Goal: Task Accomplishment & Management: Use online tool/utility

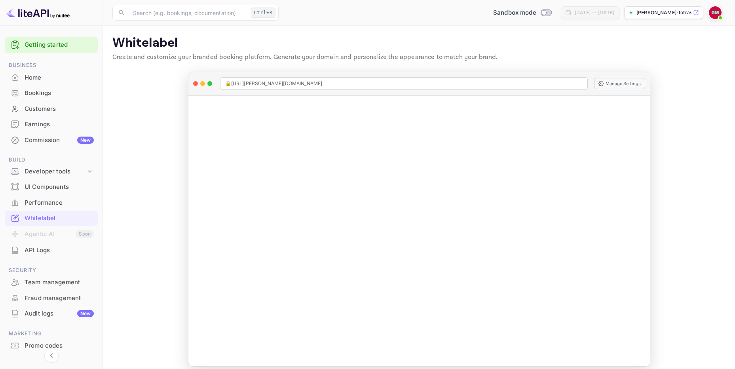
click at [48, 137] on div "Commission New" at bounding box center [59, 140] width 69 height 9
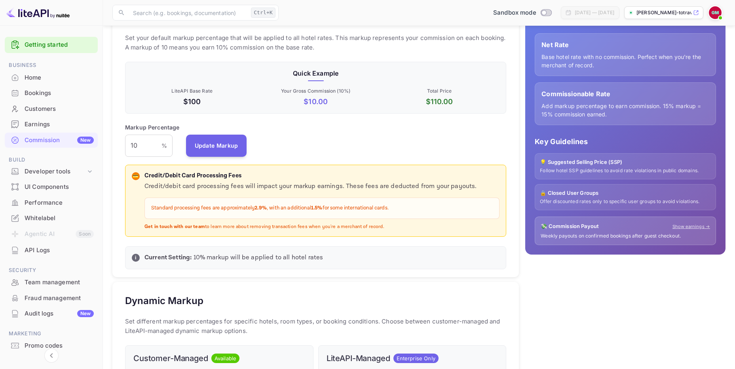
scroll to position [33, 0]
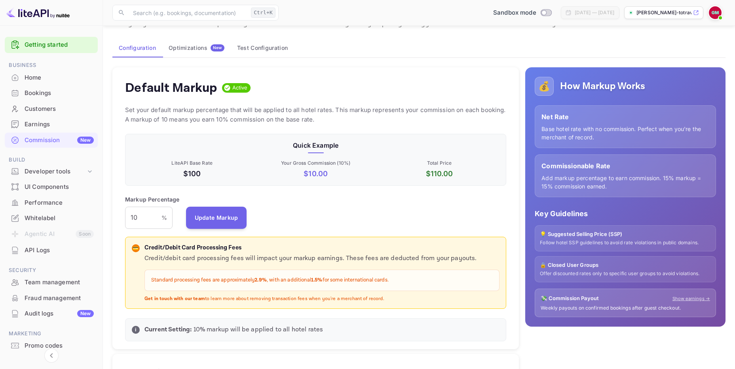
click at [186, 51] on button "Optimizations New" at bounding box center [196, 47] width 68 height 19
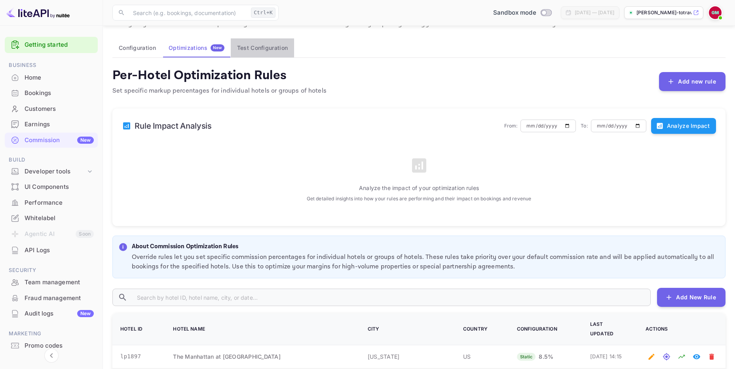
click at [256, 47] on button "Test Configuration" at bounding box center [262, 47] width 63 height 19
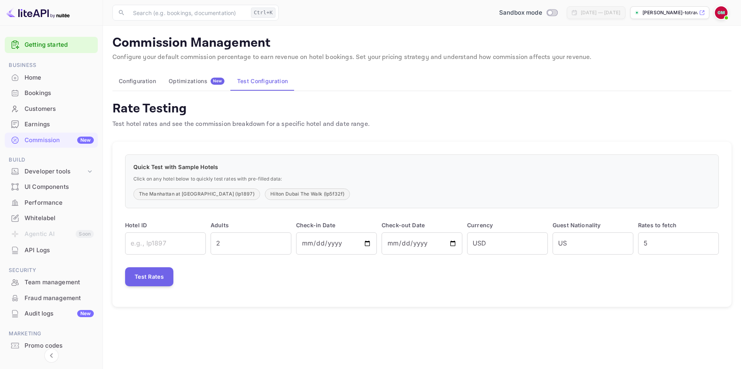
click at [184, 79] on div "Optimizations New" at bounding box center [197, 81] width 56 height 7
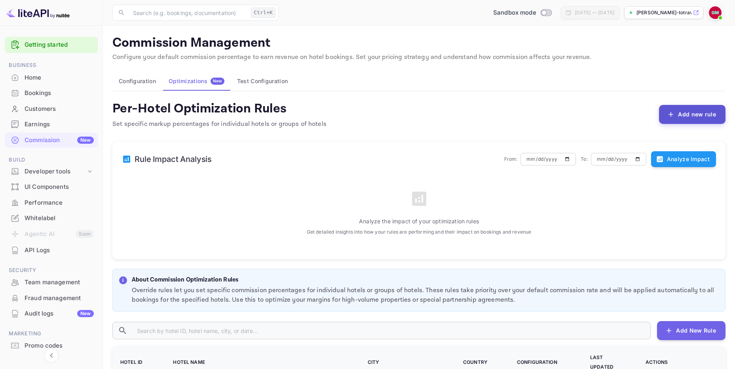
click at [693, 118] on button "Add new rule" at bounding box center [692, 114] width 66 height 19
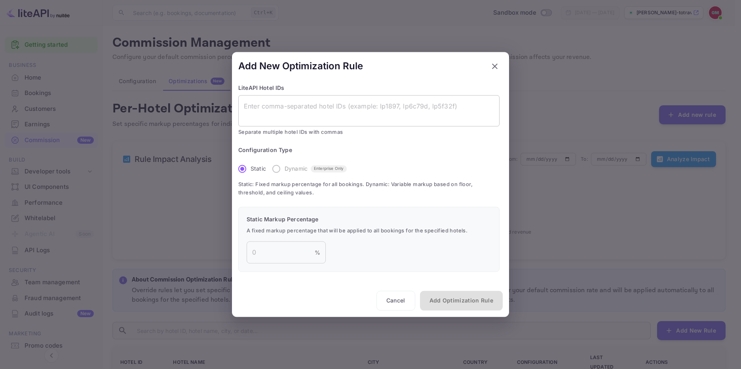
click at [265, 107] on textarea at bounding box center [369, 111] width 250 height 18
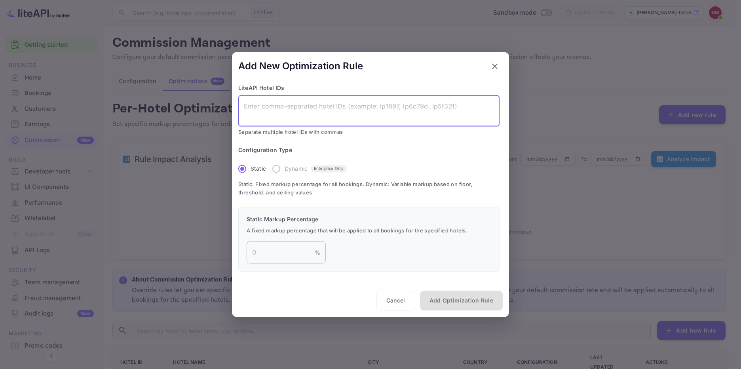
click at [261, 254] on input "number" at bounding box center [280, 252] width 68 height 22
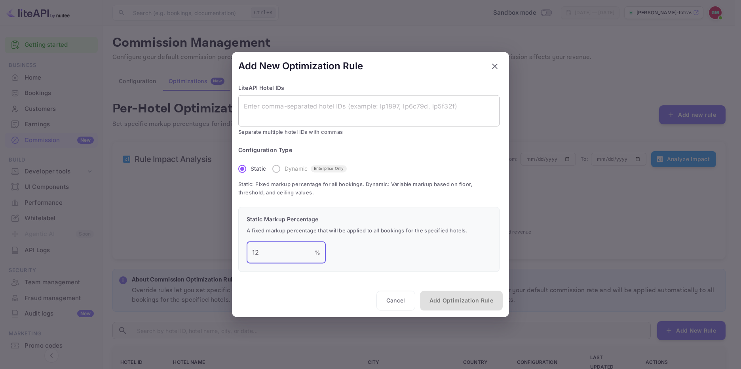
type input "12"
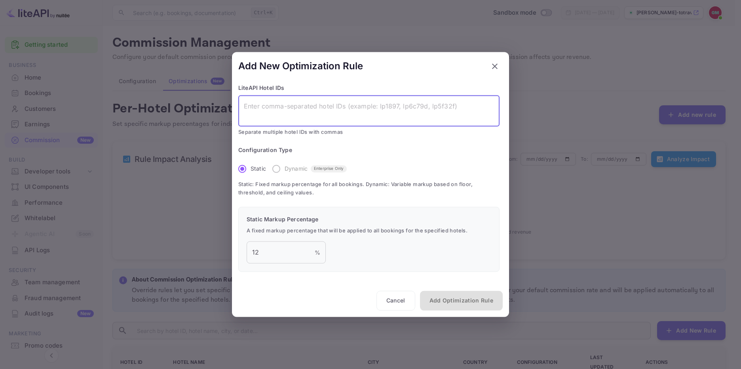
click at [270, 106] on textarea at bounding box center [369, 111] width 250 height 18
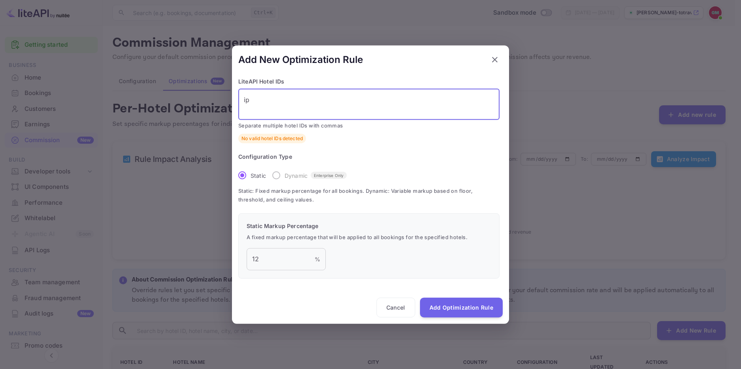
type textarea "i"
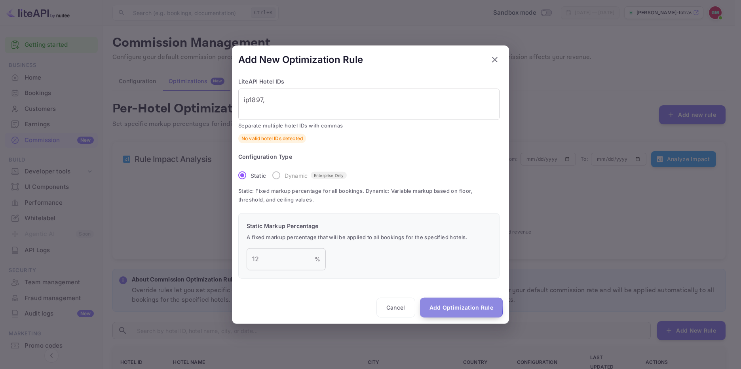
click at [453, 305] on button "Add Optimization Rule" at bounding box center [461, 307] width 83 height 20
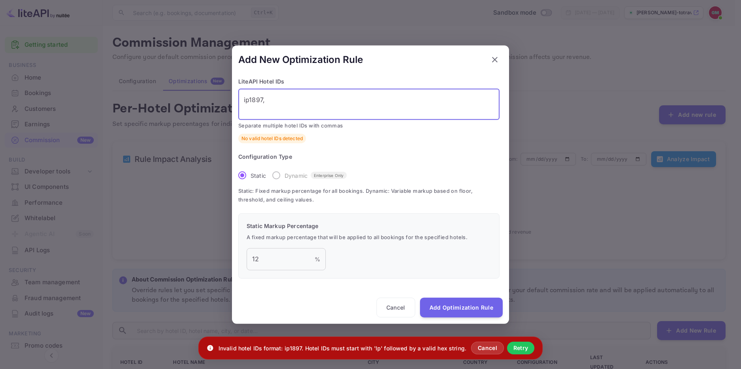
click at [277, 100] on textarea "ip1897," at bounding box center [369, 104] width 250 height 18
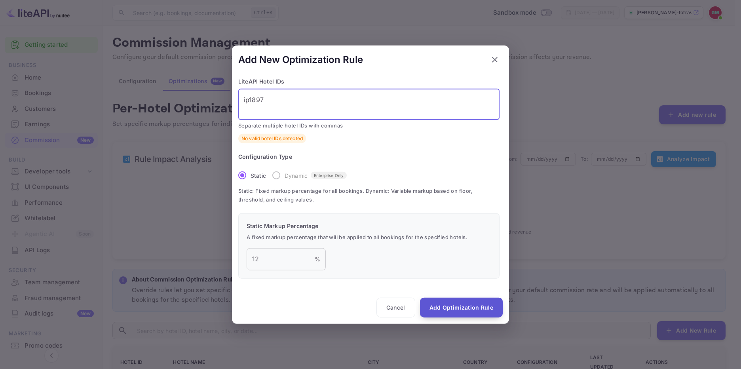
type textarea "ip1897"
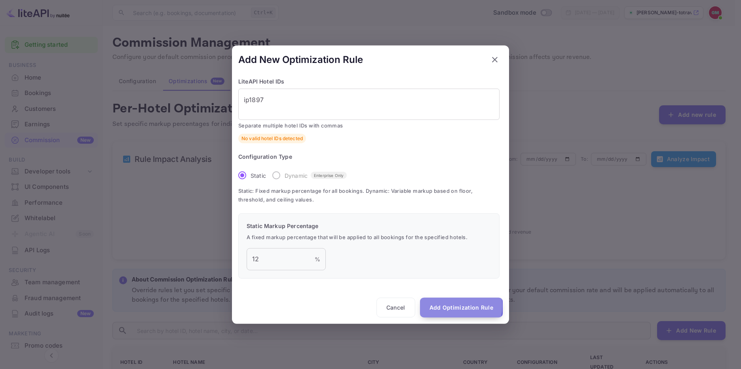
click at [446, 305] on button "Add Optimization Rule" at bounding box center [461, 307] width 83 height 20
click at [392, 310] on button "Cancel" at bounding box center [395, 307] width 39 height 20
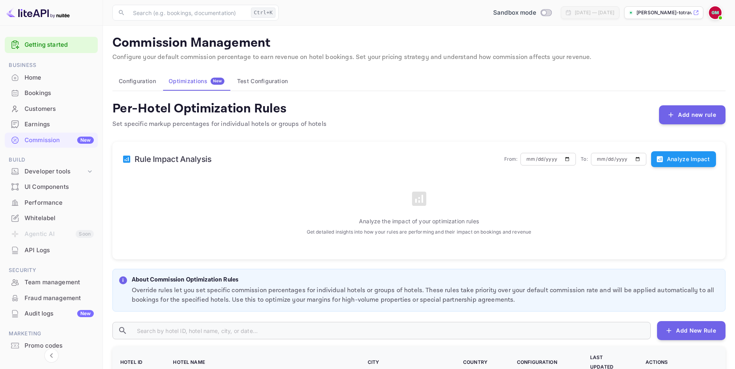
click at [267, 80] on button "Test Configuration" at bounding box center [262, 81] width 63 height 19
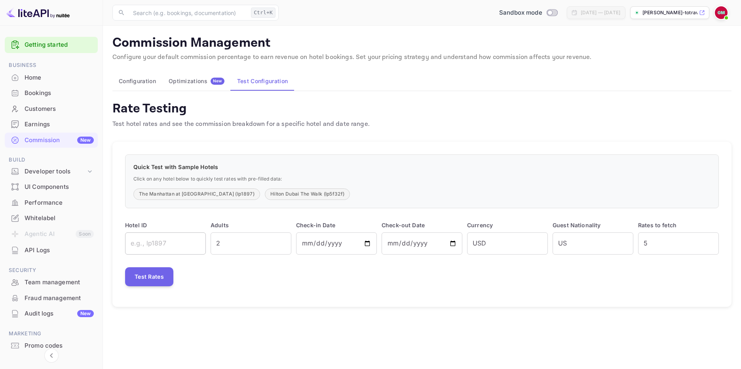
click at [155, 245] on input "text" at bounding box center [165, 243] width 81 height 22
click at [143, 279] on button "Test Rates" at bounding box center [149, 276] width 48 height 19
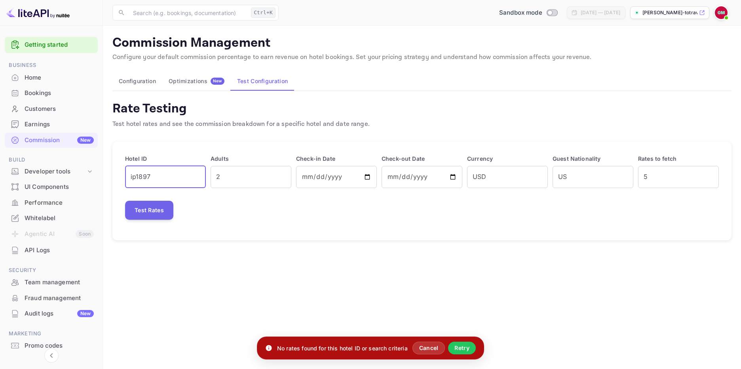
click at [163, 179] on input "ip1897" at bounding box center [165, 177] width 81 height 22
type input "i"
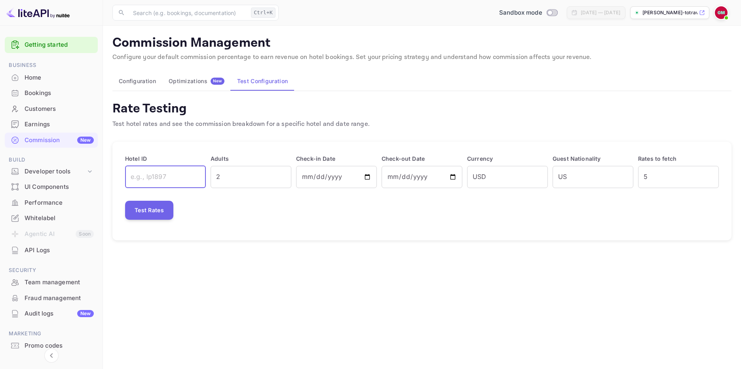
click at [150, 176] on input "text" at bounding box center [165, 177] width 81 height 22
click at [146, 213] on button "Test Rates" at bounding box center [149, 210] width 48 height 19
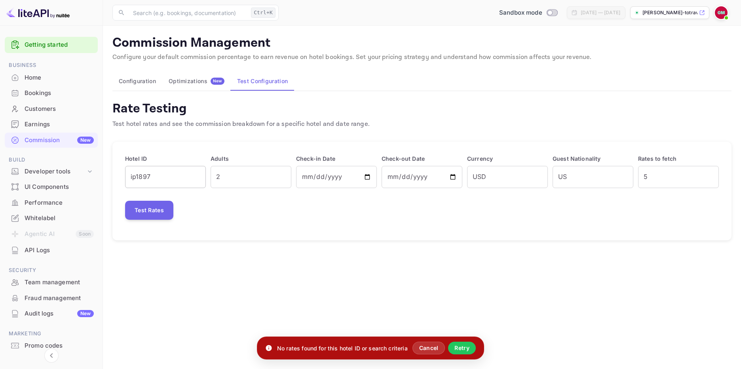
click at [179, 173] on input "ip1897" at bounding box center [165, 177] width 81 height 22
click at [261, 182] on input "2" at bounding box center [250, 177] width 81 height 22
click at [175, 180] on input "ip1897" at bounding box center [165, 177] width 81 height 22
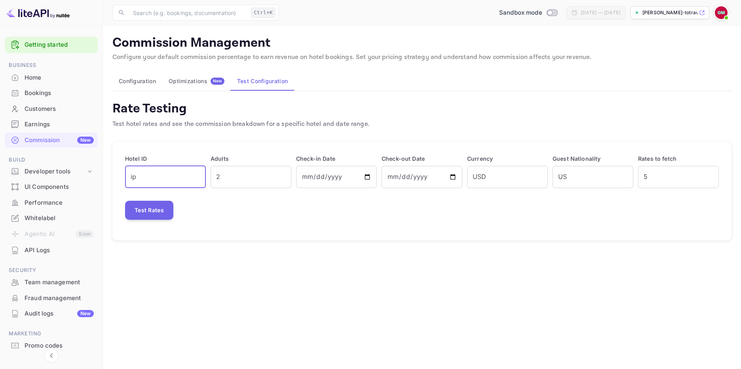
type input "i"
click at [148, 181] on input "text" at bounding box center [165, 177] width 81 height 22
type input "h"
click at [194, 81] on div "Optimizations New" at bounding box center [197, 81] width 56 height 7
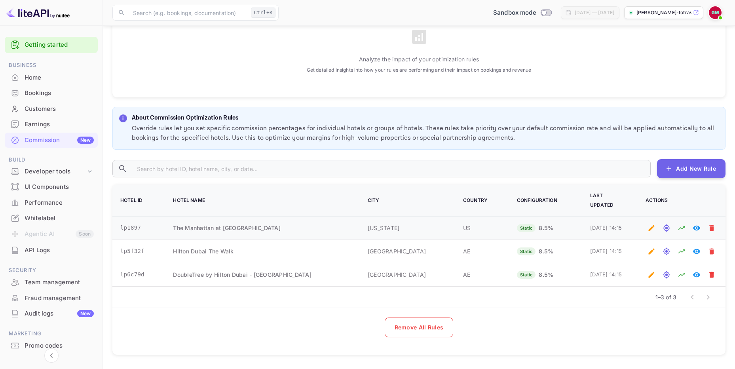
scroll to position [163, 0]
drag, startPoint x: 121, startPoint y: 220, endPoint x: 138, endPoint y: 219, distance: 17.8
click at [138, 219] on td "lp1897" at bounding box center [137, 227] width 51 height 23
copy td "lp1897"
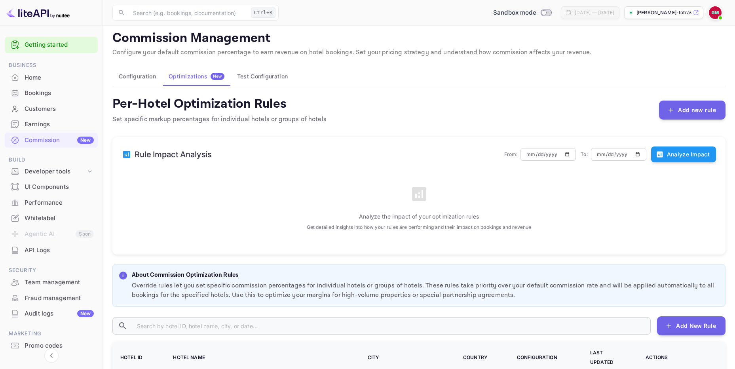
scroll to position [0, 0]
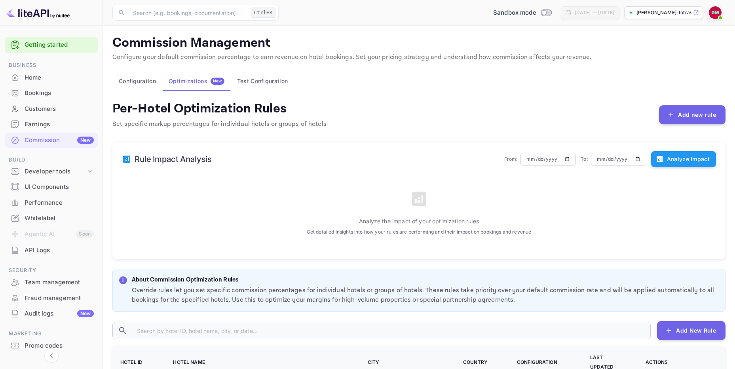
click at [257, 81] on button "Test Configuration" at bounding box center [262, 81] width 63 height 19
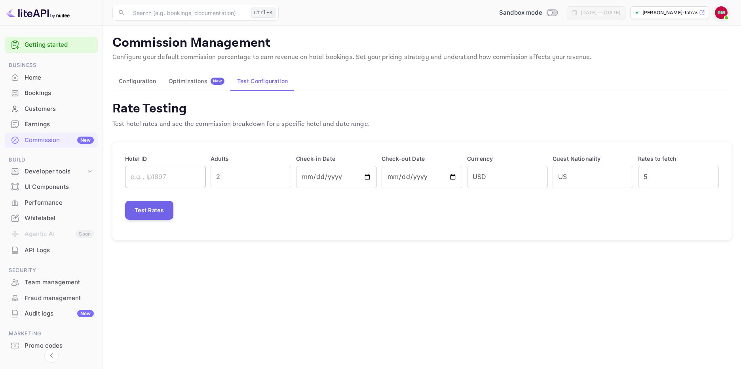
click at [156, 176] on input "text" at bounding box center [165, 177] width 81 height 22
type input "lp1897"
click at [141, 215] on button "Test Rates" at bounding box center [149, 210] width 48 height 19
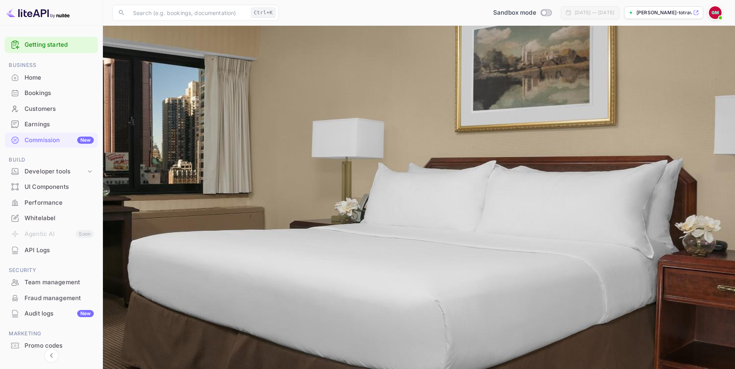
click at [185, 82] on div "Optimizations New" at bounding box center [197, 81] width 56 height 7
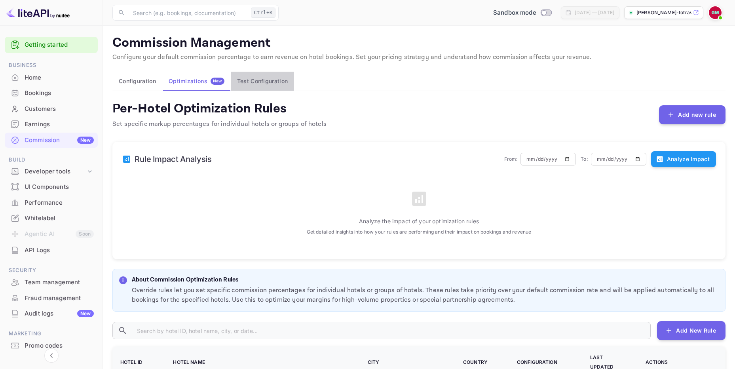
click at [263, 82] on button "Test Configuration" at bounding box center [262, 81] width 63 height 19
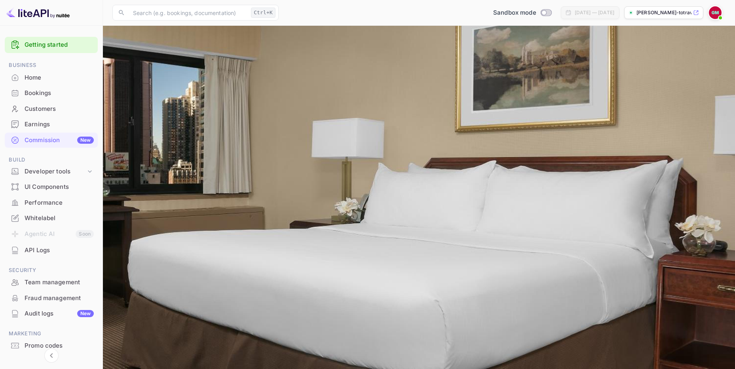
click at [198, 79] on div "Optimizations New" at bounding box center [197, 81] width 56 height 7
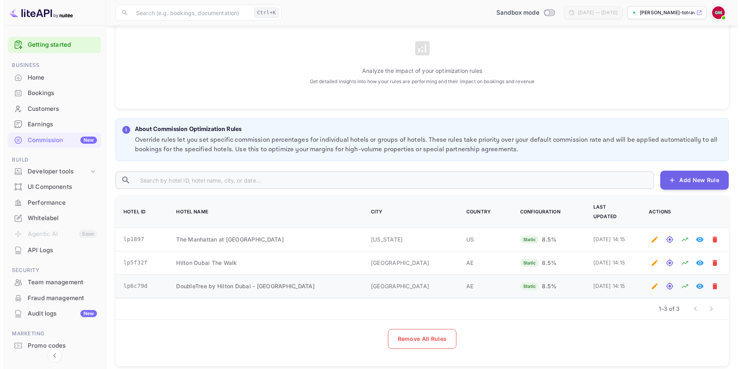
scroll to position [158, 0]
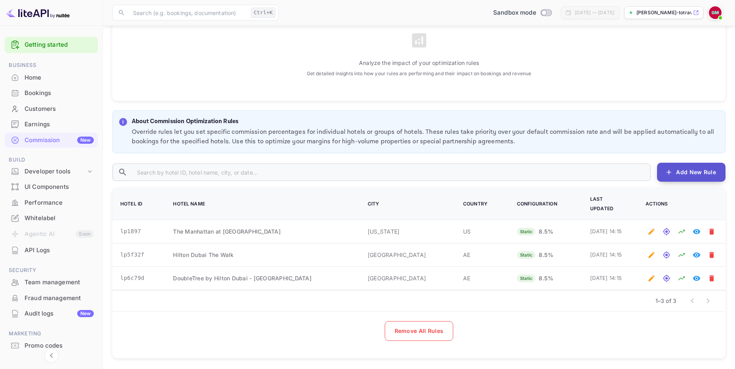
click at [698, 171] on button "Add New Rule" at bounding box center [691, 172] width 68 height 19
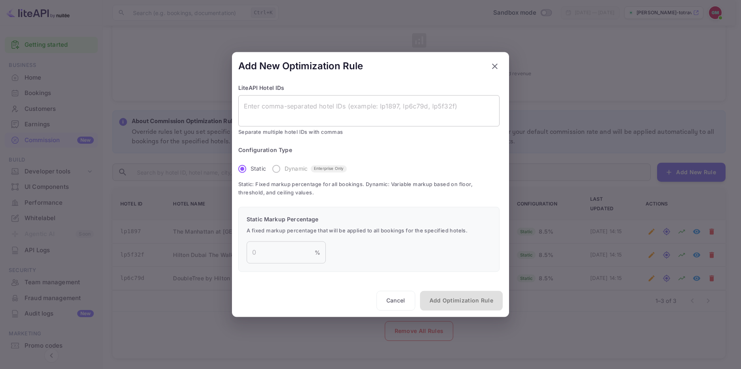
click at [307, 105] on textarea at bounding box center [369, 111] width 250 height 18
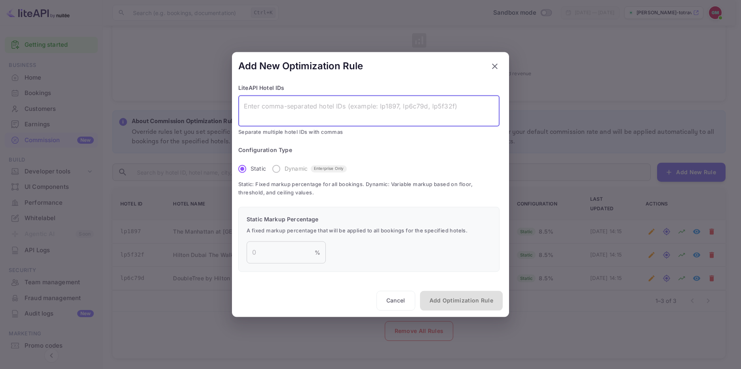
paste textarea "lp1897"
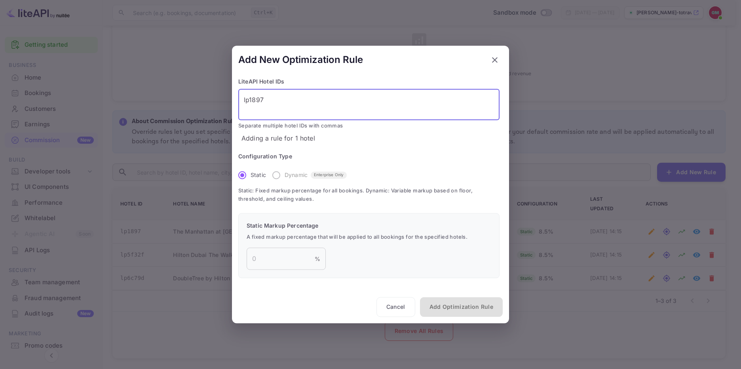
type textarea "lp1897"
click at [280, 176] on label "Dynamic Enterprise Only" at bounding box center [307, 175] width 79 height 17
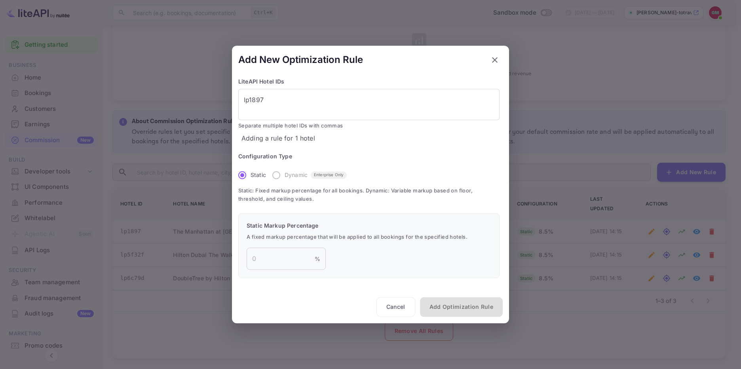
click at [277, 173] on label "Dynamic Enterprise Only" at bounding box center [307, 175] width 79 height 17
click at [276, 174] on label "Dynamic Enterprise Only" at bounding box center [307, 175] width 79 height 17
click at [292, 97] on textarea "lp1897" at bounding box center [369, 104] width 250 height 18
click at [267, 263] on input "number" at bounding box center [280, 259] width 68 height 22
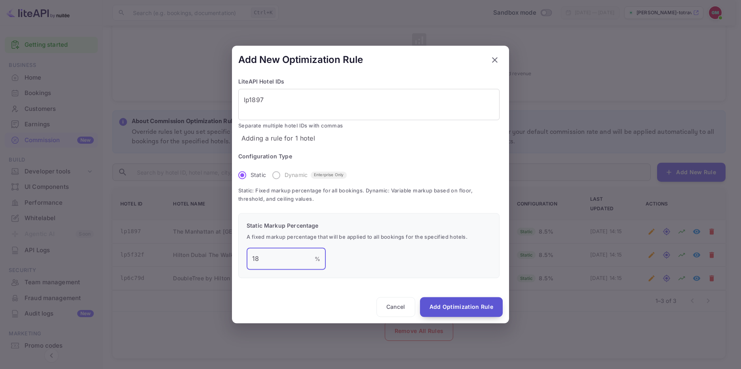
type input "18"
click at [453, 307] on button "Add Optimization Rule" at bounding box center [461, 307] width 83 height 20
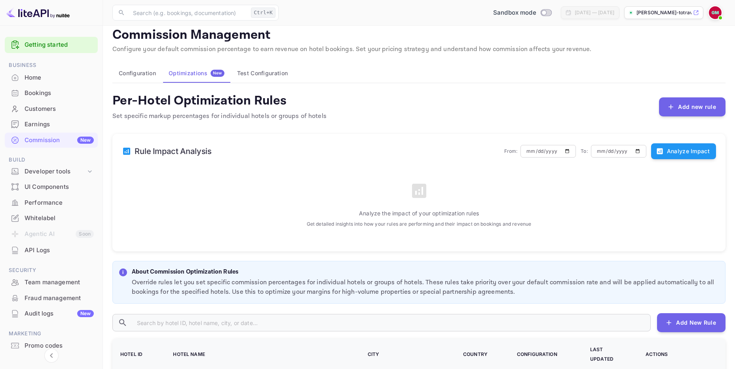
scroll to position [0, 0]
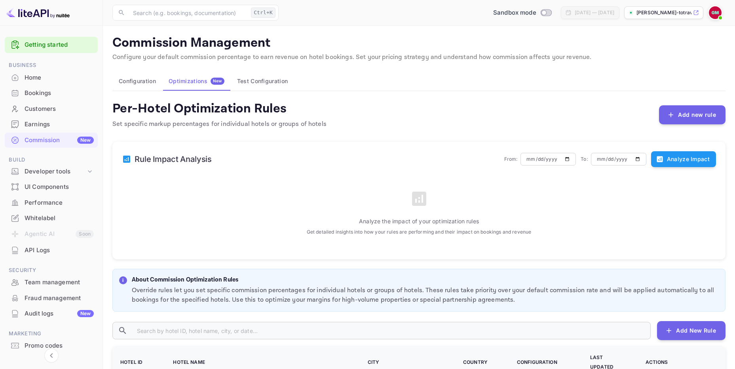
click at [258, 80] on button "Test Configuration" at bounding box center [262, 81] width 63 height 19
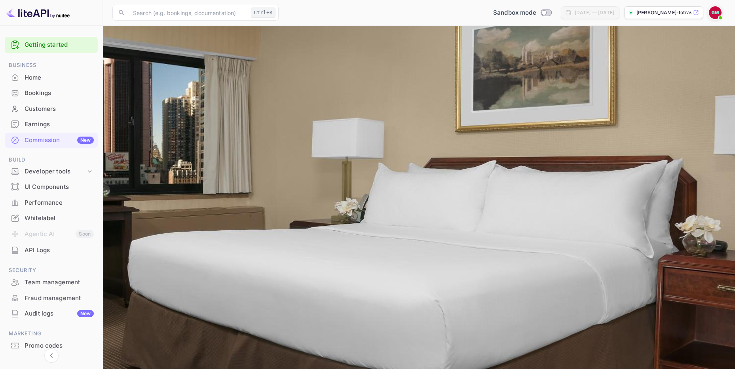
click at [146, 213] on button "Test Rates" at bounding box center [149, 210] width 48 height 19
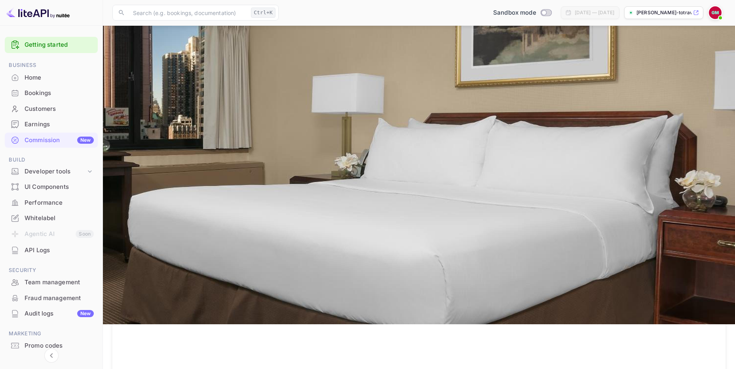
scroll to position [44, 0]
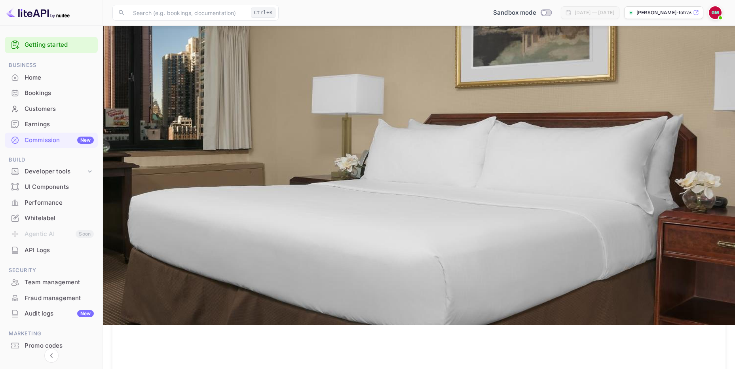
click at [160, 135] on input "lp1897" at bounding box center [165, 133] width 80 height 22
click at [199, 35] on div "Optimizations New" at bounding box center [197, 37] width 56 height 7
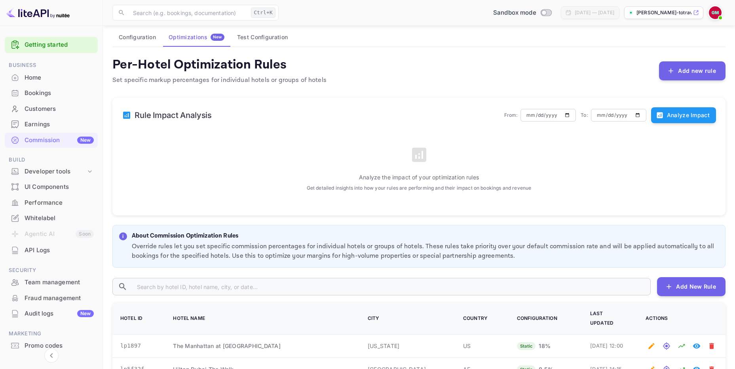
click at [134, 37] on button "Configuration" at bounding box center [137, 37] width 50 height 19
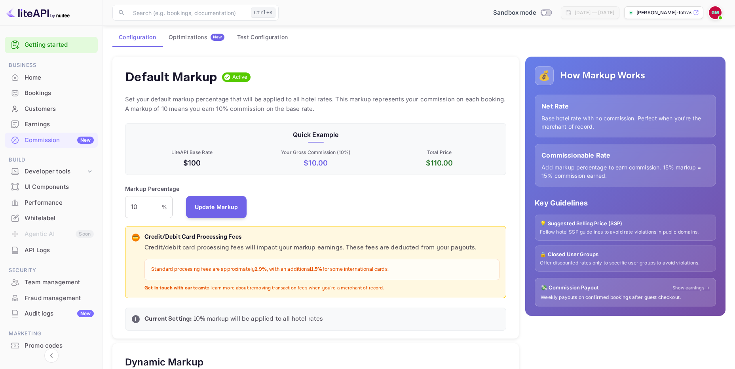
scroll to position [135, 375]
